Goal: Task Accomplishment & Management: Manage account settings

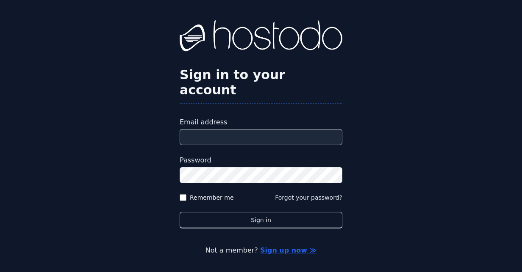
type input "**********"
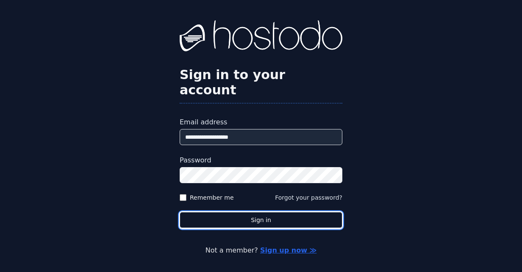
click at [246, 212] on button "Sign in" at bounding box center [261, 220] width 163 height 17
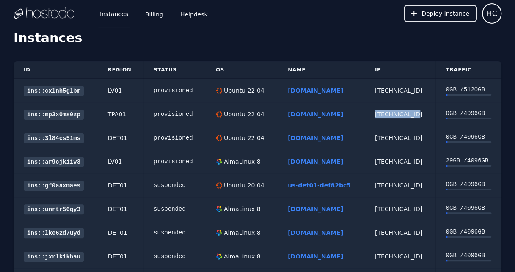
drag, startPoint x: 416, startPoint y: 113, endPoint x: 381, endPoint y: 116, distance: 34.4
click at [381, 116] on td "[TECHNICAL_ID]" at bounding box center [400, 115] width 71 height 24
copy div "[TECHNICAL_ID]"
click at [314, 114] on link "[DOMAIN_NAME]" at bounding box center [315, 114] width 55 height 7
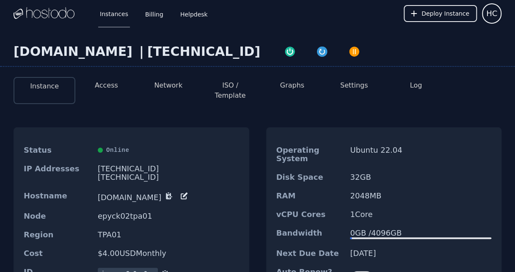
click at [115, 85] on button "Access" at bounding box center [106, 85] width 23 height 10
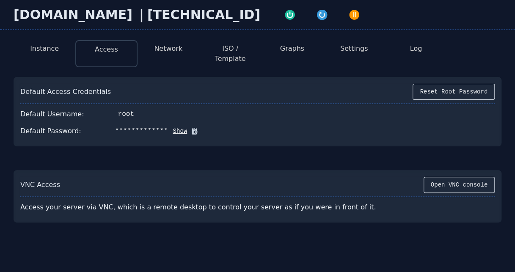
scroll to position [56, 0]
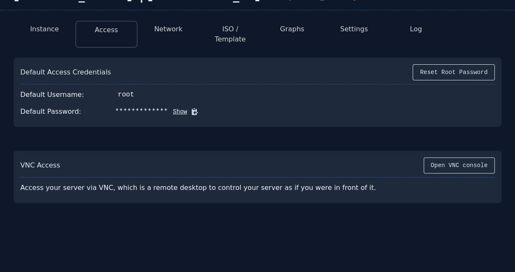
click at [168, 108] on button "Show" at bounding box center [177, 112] width 19 height 8
click at [203, 108] on icon at bounding box center [207, 112] width 8 height 8
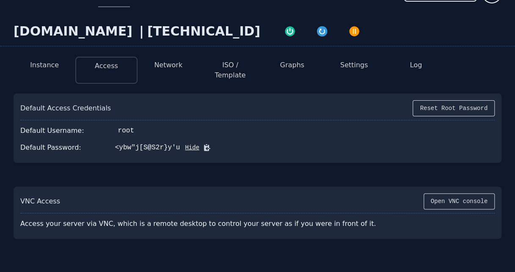
scroll to position [0, 0]
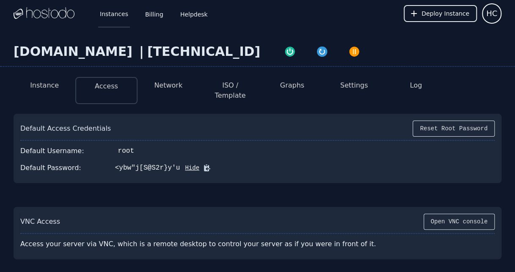
click at [105, 15] on link "Instances" at bounding box center [114, 14] width 32 height 28
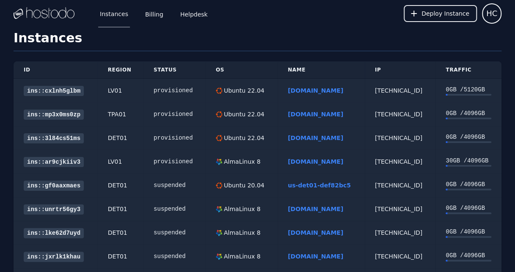
click at [230, 92] on div "Ubuntu 22.04" at bounding box center [243, 90] width 42 height 8
click at [301, 89] on link "chinasptd.com" at bounding box center [315, 90] width 55 height 7
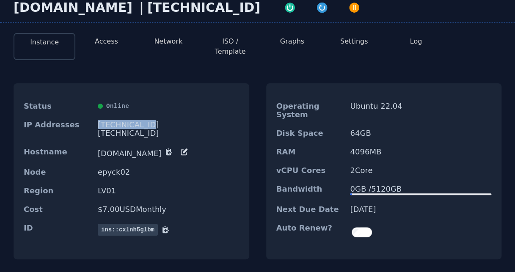
scroll to position [56, 0]
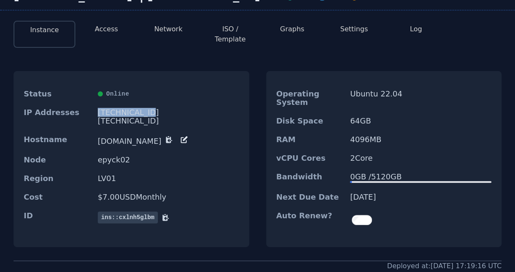
click at [107, 26] on button "Access" at bounding box center [106, 29] width 23 height 10
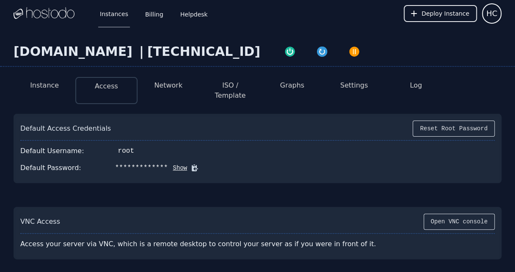
click at [168, 164] on button "Show" at bounding box center [177, 168] width 19 height 8
click at [204, 165] on icon at bounding box center [207, 168] width 6 height 6
click at [50, 23] on div at bounding box center [44, 13] width 61 height 27
drag, startPoint x: 106, startPoint y: 113, endPoint x: 104, endPoint y: 108, distance: 5.5
click at [106, 121] on div "Default Access Credentials Reset Root Password" at bounding box center [257, 131] width 475 height 20
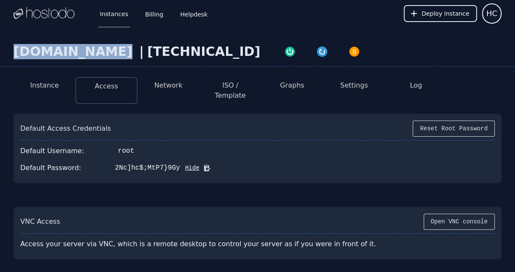
drag, startPoint x: 102, startPoint y: 52, endPoint x: 16, endPoint y: 53, distance: 86.0
click at [16, 53] on div "[DOMAIN_NAME]" at bounding box center [75, 51] width 122 height 15
copy div "[DOMAIN_NAME]"
click at [36, 97] on div "Instance Access Network ISO / Template Graphs Settings Log Default Access Crede…" at bounding box center [257, 164] width 515 height 189
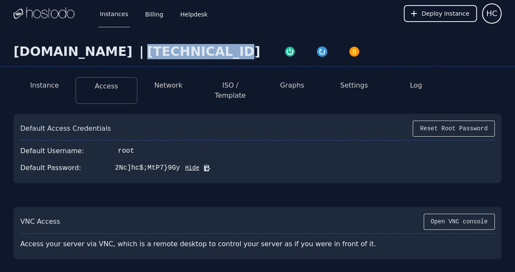
drag, startPoint x: 197, startPoint y: 47, endPoint x: 117, endPoint y: 48, distance: 79.6
click at [147, 48] on div "[TECHNICAL_ID]" at bounding box center [203, 51] width 113 height 15
copy div "[TECHNICAL_ID]"
click at [44, 35] on div "chinasptd.com | 158.51.124.27 Instance Access Network ISO / Template Graphs Set…" at bounding box center [257, 185] width 515 height 317
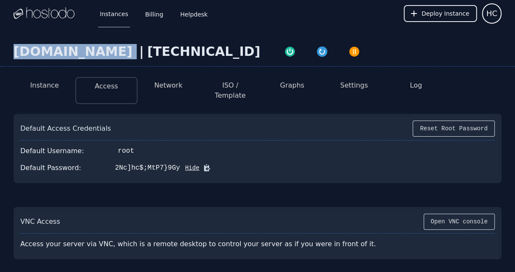
drag, startPoint x: 103, startPoint y: 53, endPoint x: 14, endPoint y: 53, distance: 89.8
click at [14, 53] on div "chinasptd.com | 158.51.124.27" at bounding box center [137, 51] width 247 height 15
click at [20, 54] on div "[DOMAIN_NAME]" at bounding box center [75, 51] width 122 height 15
click at [12, 53] on div "chinasptd.com | 158.51.124.27" at bounding box center [257, 55] width 515 height 23
drag, startPoint x: 13, startPoint y: 53, endPoint x: 98, endPoint y: 53, distance: 85.1
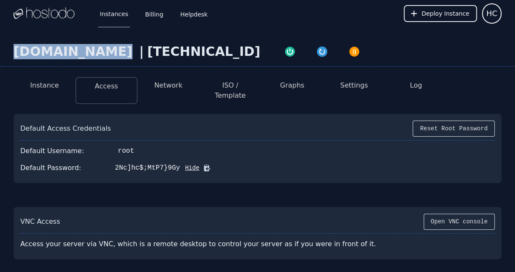
click at [98, 53] on div "chinasptd.com | 158.51.124.27" at bounding box center [257, 55] width 515 height 23
copy div "[DOMAIN_NAME]"
